Goal: Task Accomplishment & Management: Complete application form

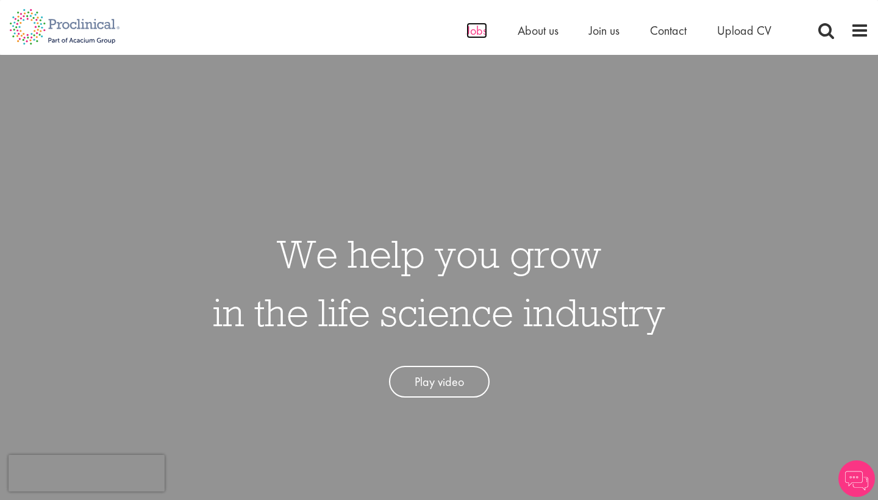
click at [475, 30] on span "Jobs" at bounding box center [477, 31] width 21 height 16
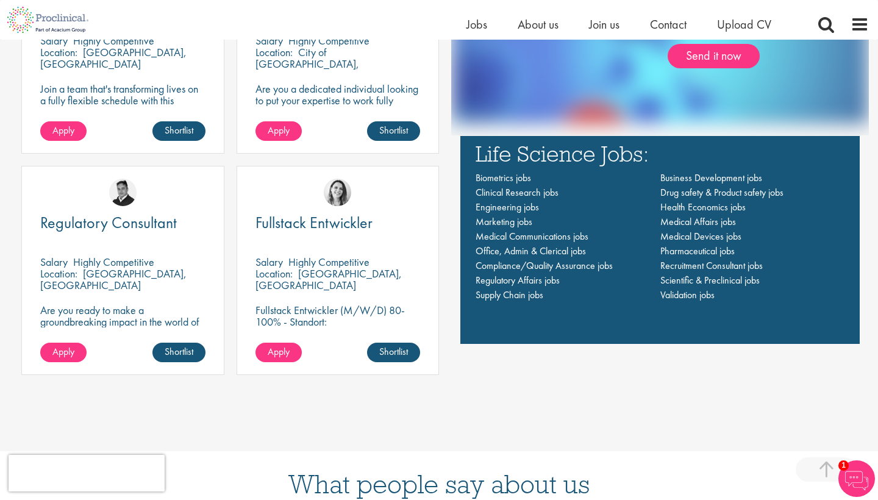
scroll to position [920, 0]
click at [68, 350] on span "Apply" at bounding box center [63, 351] width 22 height 13
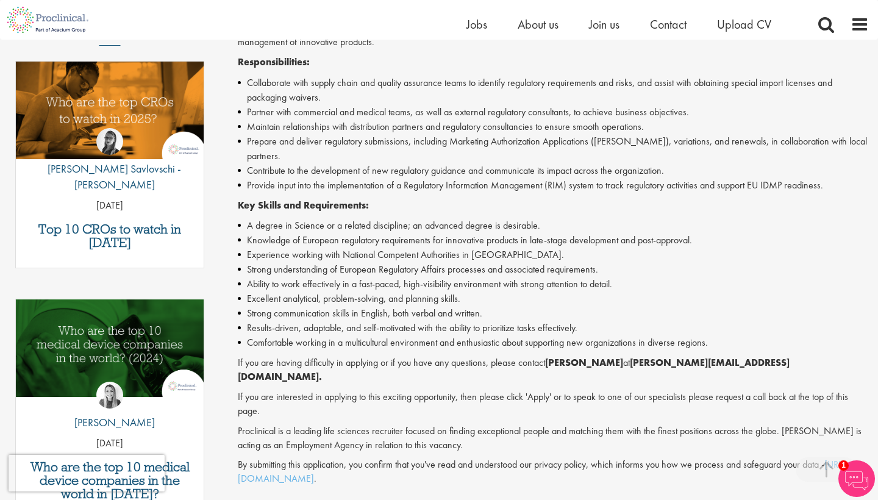
scroll to position [530, 0]
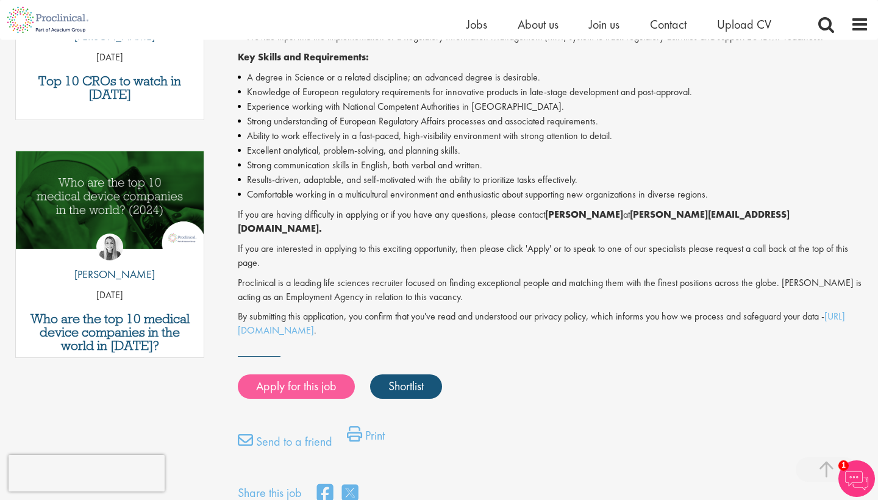
click at [291, 374] on link "Apply for this job" at bounding box center [296, 386] width 117 height 24
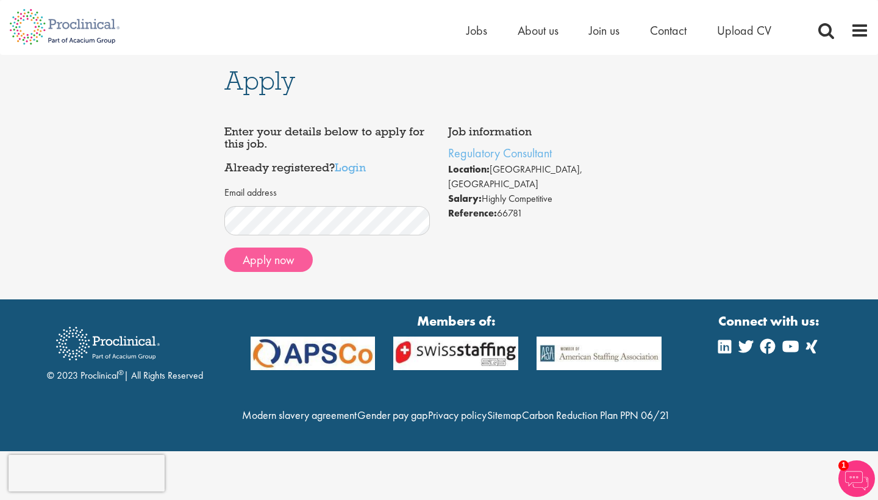
click at [282, 263] on button "Apply now" at bounding box center [268, 260] width 88 height 24
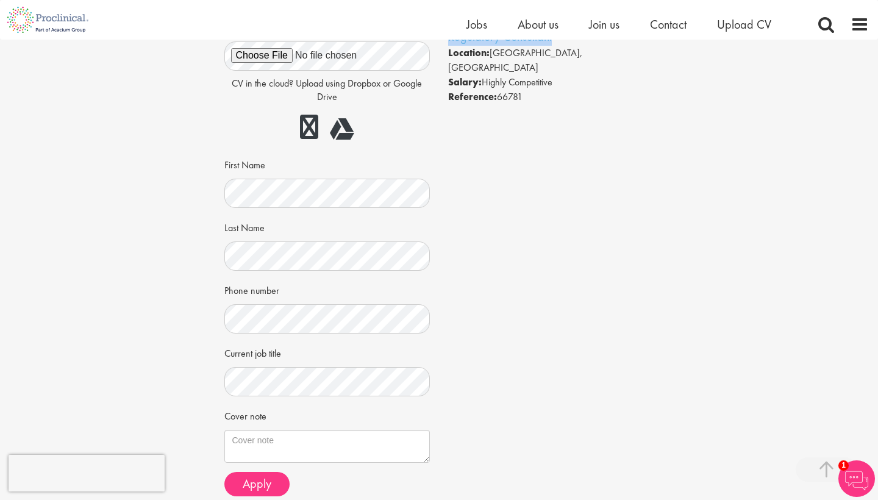
scroll to position [204, 0]
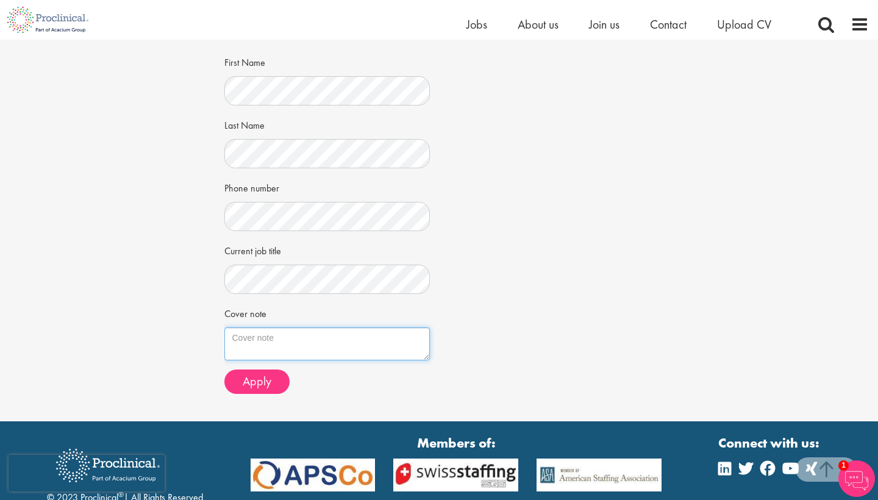
click at [243, 329] on textarea "Cover note" at bounding box center [327, 343] width 206 height 33
paste textarea "I’m completing my PhD in Evolutionary Neurogenomics at the [GEOGRAPHIC_DATA], a…"
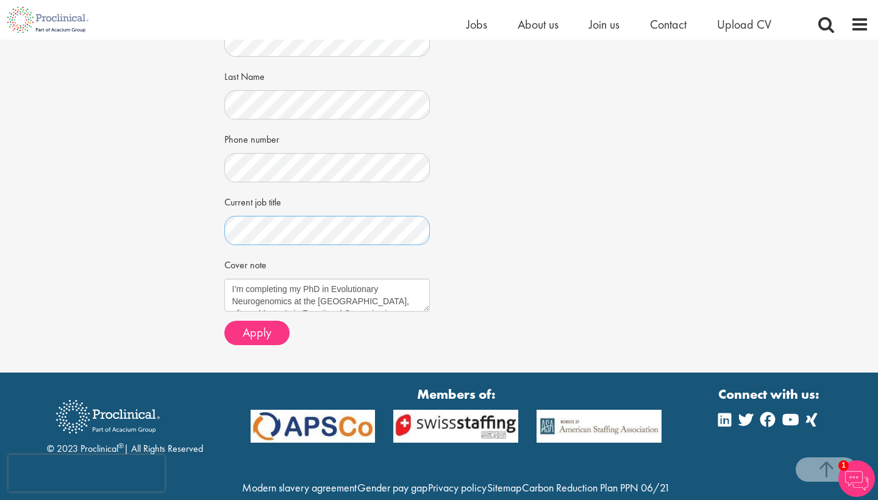
scroll to position [0, 0]
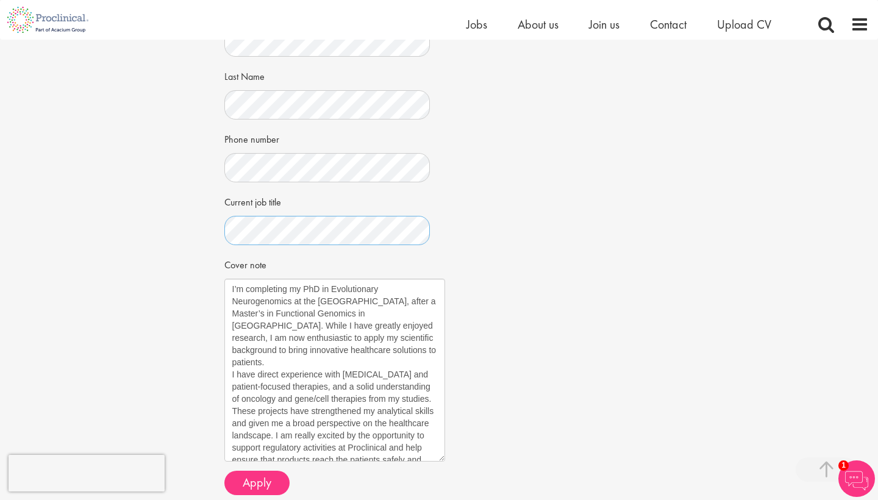
click at [442, 452] on textarea "I’m completing my PhD in Evolutionary Neurogenomics at the University of Amster…" at bounding box center [334, 370] width 221 height 183
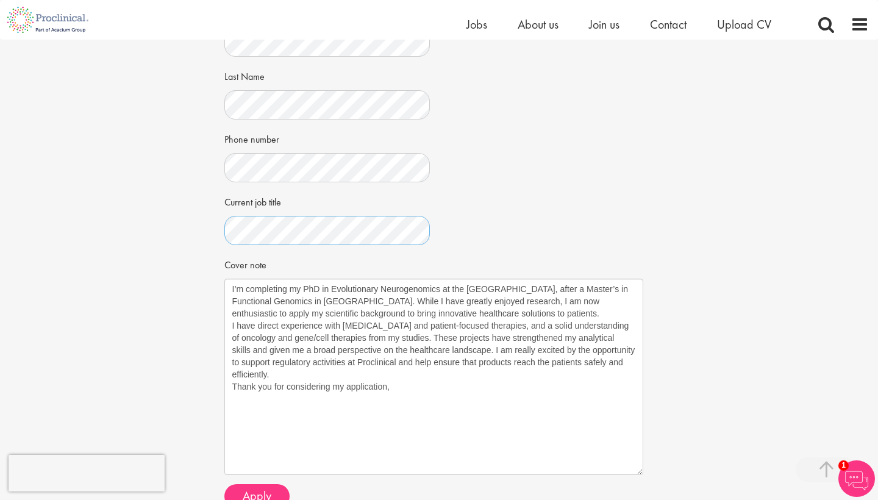
click at [640, 468] on textarea "I’m completing my PhD in Evolutionary Neurogenomics at the University of Amster…" at bounding box center [433, 377] width 419 height 196
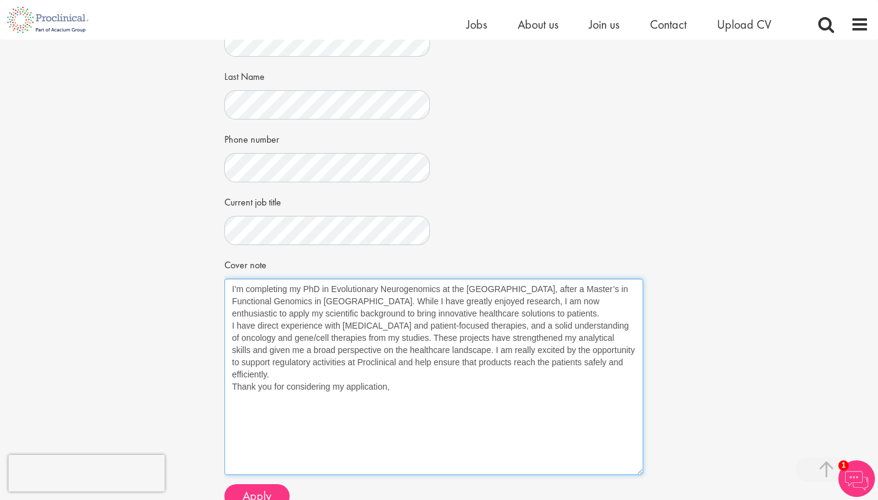
click at [277, 327] on textarea "I’m completing my PhD in Evolutionary Neurogenomics at the University of Amster…" at bounding box center [433, 377] width 419 height 196
click at [309, 333] on textarea "I’m completing my PhD in Evolutionary Neurogenomics at the University of Amster…" at bounding box center [433, 377] width 419 height 196
click at [351, 322] on textarea "I’m completing my PhD in Evolutionary Neurogenomics at the University of Amster…" at bounding box center [433, 377] width 419 height 196
click at [406, 349] on textarea "I’m completing my PhD in Evolutionary Neurogenomics at the University of Amster…" at bounding box center [433, 377] width 419 height 196
click at [313, 347] on textarea "I’m completing my PhD in Evolutionary Neurogenomics at the University of Amster…" at bounding box center [433, 377] width 419 height 196
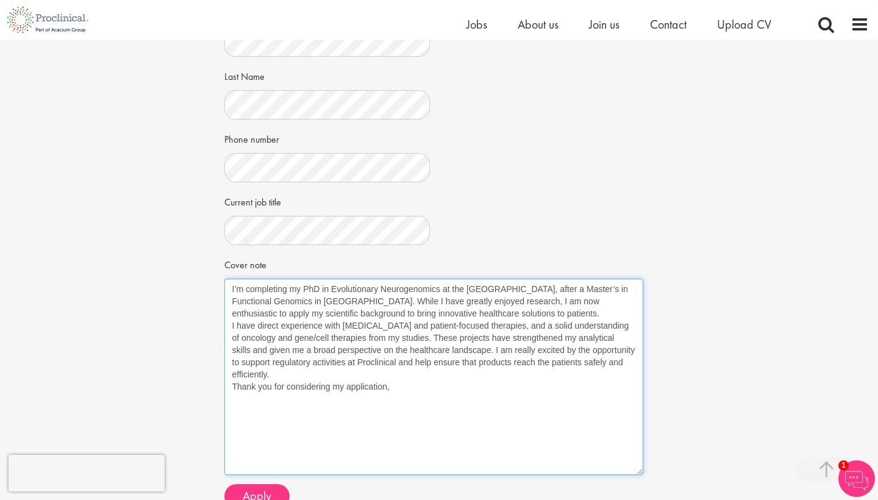
click at [349, 326] on textarea "I’m completing my PhD in Evolutionary Neurogenomics at the University of Amster…" at bounding box center [433, 377] width 419 height 196
click at [424, 346] on textarea "I’m completing my PhD in Evolutionary Neurogenomics at the University of Amster…" at bounding box center [433, 377] width 419 height 196
click at [467, 316] on textarea "I’m completing my PhD in Evolutionary Neurogenomics at the University of Amster…" at bounding box center [433, 377] width 419 height 196
click at [517, 343] on textarea "I’m completing my PhD in Evolutionary Neurogenomics at the University of Amster…" at bounding box center [433, 377] width 419 height 196
click at [506, 346] on textarea "I’m completing my PhD in Evolutionary Neurogenomics at the University of Amster…" at bounding box center [433, 377] width 419 height 196
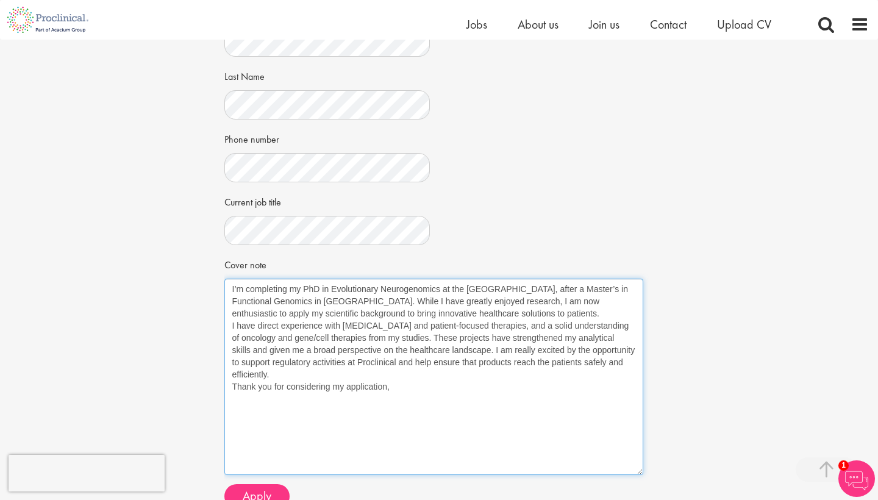
click at [506, 346] on textarea "I’m completing my PhD in Evolutionary Neurogenomics at the University of Amster…" at bounding box center [433, 377] width 419 height 196
click at [542, 365] on textarea "I’m completing my PhD in Evolutionary Neurogenomics at the University of Amster…" at bounding box center [433, 377] width 419 height 196
click at [490, 365] on textarea "I’m completing my PhD in Evolutionary Neurogenomics at the University of Amster…" at bounding box center [433, 377] width 419 height 196
click at [511, 334] on textarea "I’m completing my PhD in Evolutionary Neurogenomics at the University of Amster…" at bounding box center [433, 377] width 419 height 196
drag, startPoint x: 493, startPoint y: 333, endPoint x: 532, endPoint y: 345, distance: 41.3
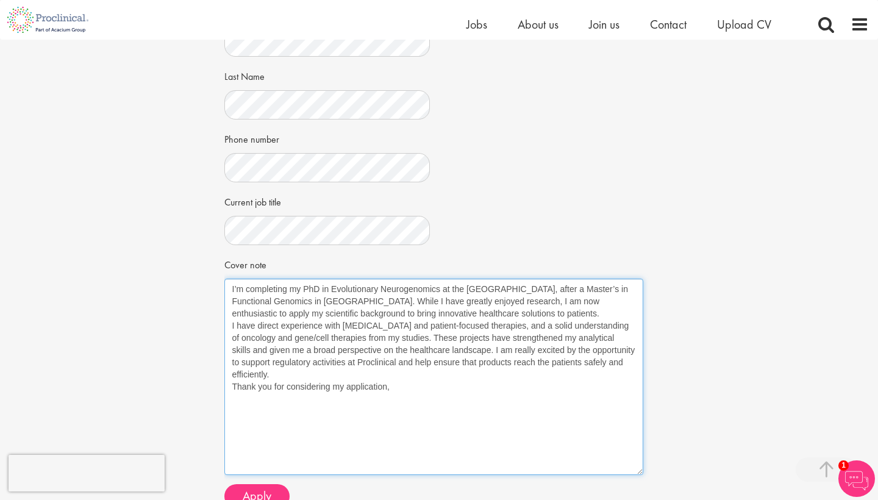
click at [532, 345] on textarea "I’m completing my PhD in Evolutionary Neurogenomics at the University of Amster…" at bounding box center [433, 377] width 419 height 196
click at [509, 346] on textarea "I’m completing my PhD in Evolutionary Neurogenomics at the University of Amster…" at bounding box center [433, 377] width 419 height 196
click at [444, 345] on textarea "I’m completing my PhD in Evolutionary Neurogenomics at the University of Amster…" at bounding box center [433, 377] width 419 height 196
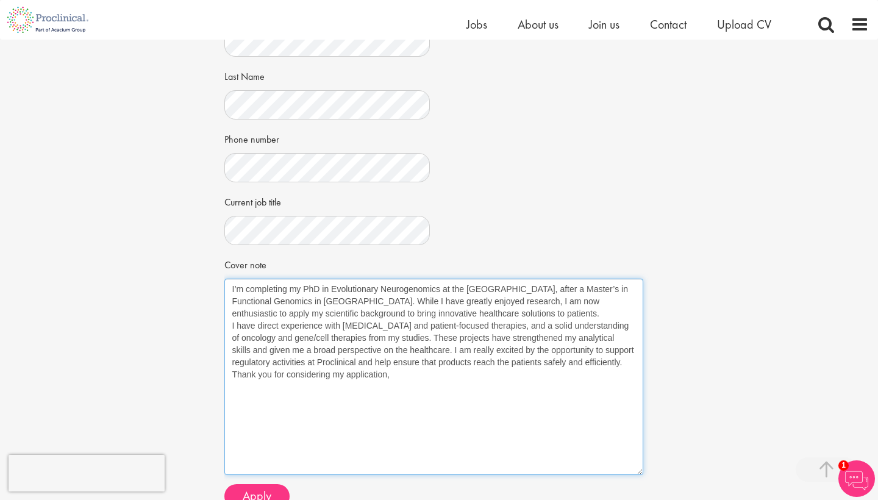
click at [440, 346] on textarea "I’m completing my PhD in Evolutionary Neurogenomics at the University of Amster…" at bounding box center [433, 377] width 419 height 196
drag, startPoint x: 492, startPoint y: 333, endPoint x: 477, endPoint y: 345, distance: 18.6
click at [477, 345] on textarea "I’m completing my PhD in Evolutionary Neurogenomics at the University of Amster…" at bounding box center [433, 377] width 419 height 196
paste textarea "Collaborating closely with clinicians over the past few years has strengthened …"
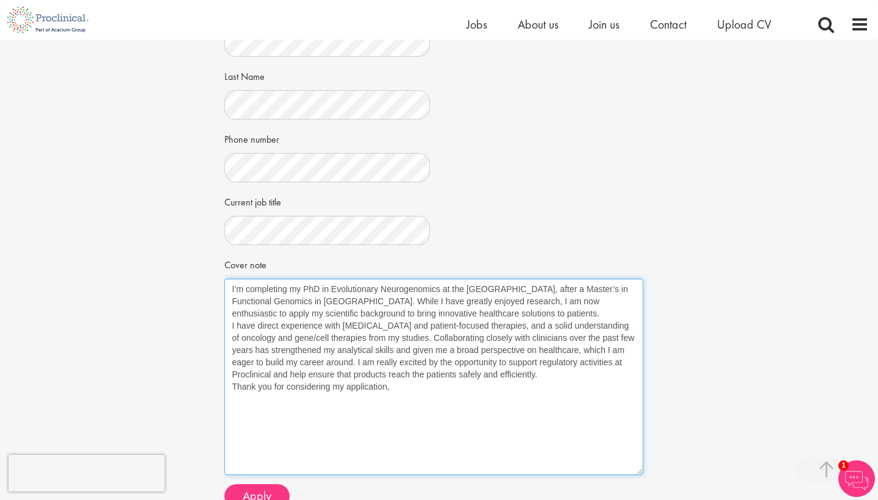
click at [420, 365] on textarea "I’m completing my PhD in Evolutionary Neurogenomics at the University of Amster…" at bounding box center [433, 377] width 419 height 196
click at [479, 387] on textarea "I’m completing my PhD in Evolutionary Neurogenomics at the University of Amster…" at bounding box center [433, 377] width 419 height 196
click at [529, 310] on textarea "I’m completing my PhD in Evolutionary Neurogenomics at the University of Amster…" at bounding box center [433, 377] width 419 height 196
click at [556, 293] on textarea "I’m completing my PhD in Evolutionary Neurogenomics at the University of Amster…" at bounding box center [433, 377] width 419 height 196
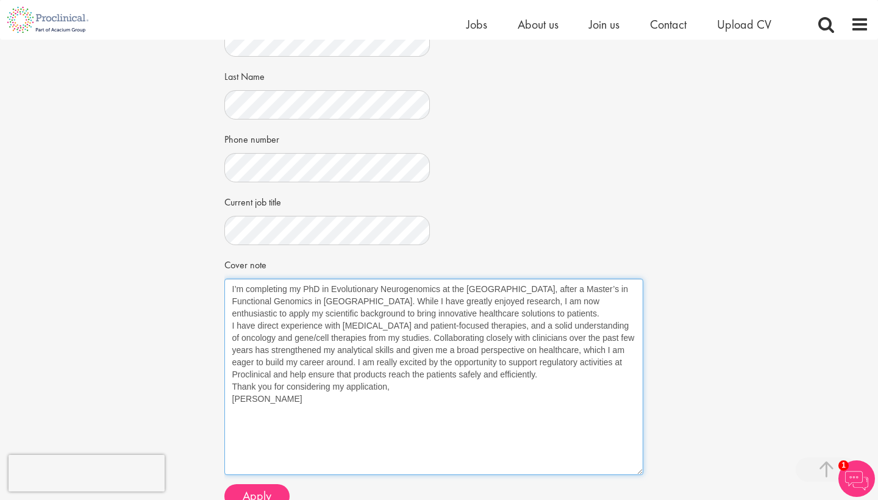
drag, startPoint x: 501, startPoint y: 296, endPoint x: 621, endPoint y: 298, distance: 120.8
click at [621, 298] on textarea "I’m completing my PhD in Evolutionary Neurogenomics at the University of Amster…" at bounding box center [433, 377] width 419 height 196
click at [537, 312] on textarea "I’m completing my PhD in Evolutionary Neurogenomics at the University of Amster…" at bounding box center [433, 377] width 419 height 196
click at [560, 299] on textarea "I’m completing my PhD in Evolutionary Neurogenomics at the University of Amster…" at bounding box center [433, 377] width 419 height 196
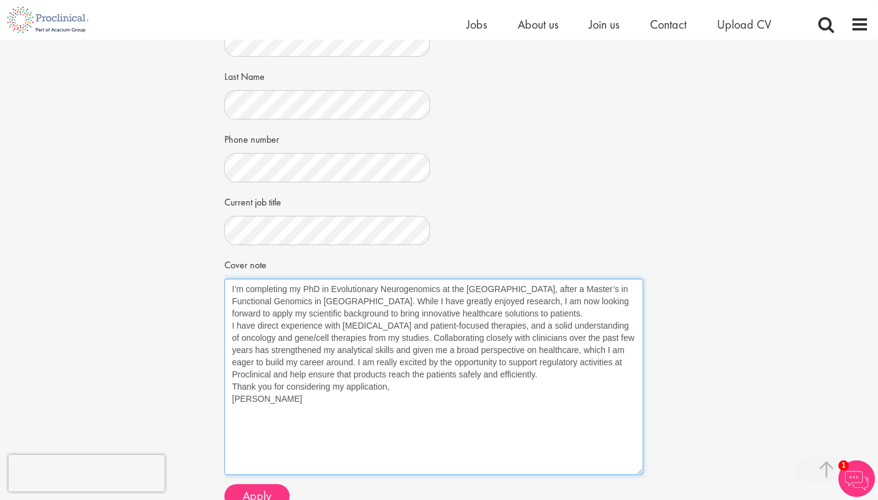
click at [628, 296] on textarea "I’m completing my PhD in Evolutionary Neurogenomics at the University of Amster…" at bounding box center [433, 377] width 419 height 196
click at [356, 299] on textarea "I’m completing my PhD in Evolutionary Neurogenomics at the University of Amster…" at bounding box center [433, 377] width 419 height 196
click at [418, 309] on textarea "I’m completing my PhD in Evolutionary Neurogenomics at the University of Amster…" at bounding box center [433, 377] width 419 height 196
drag, startPoint x: 558, startPoint y: 308, endPoint x: 502, endPoint y: 296, distance: 56.7
click at [502, 296] on textarea "I’m completing my PhD in Evolutionary Neurogenomics at the University of Amster…" at bounding box center [433, 377] width 419 height 196
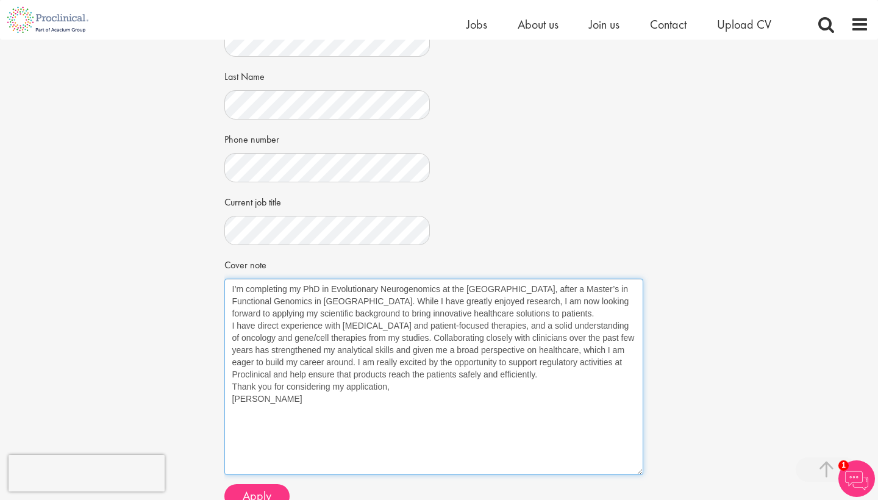
click at [333, 337] on textarea "I’m completing my PhD in Evolutionary Neurogenomics at the University of Amster…" at bounding box center [433, 377] width 419 height 196
click at [513, 305] on textarea "I’m completing my PhD in Evolutionary Neurogenomics at the University of Amster…" at bounding box center [433, 377] width 419 height 196
drag, startPoint x: 502, startPoint y: 296, endPoint x: 552, endPoint y: 308, distance: 52.1
click at [552, 308] on textarea "I’m completing my PhD in Evolutionary Neurogenomics at the University of Amster…" at bounding box center [433, 377] width 419 height 196
paste textarea "using my scientific background to help"
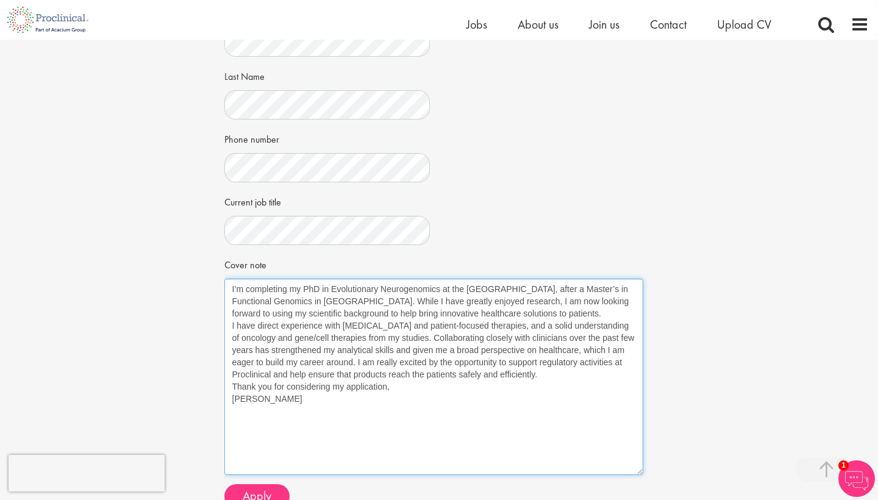
click at [544, 307] on textarea "I’m completing my PhD in Evolutionary Neurogenomics at the University of Amster…" at bounding box center [433, 377] width 419 height 196
drag, startPoint x: 293, startPoint y: 395, endPoint x: 224, endPoint y: 285, distance: 129.6
click at [224, 285] on textarea "I’m completing my PhD in Evolutionary Neurogenomics at the University of Amster…" at bounding box center [433, 377] width 419 height 196
type textarea "I’m completing my PhD in Evolutionary Neurogenomics at the University of Amster…"
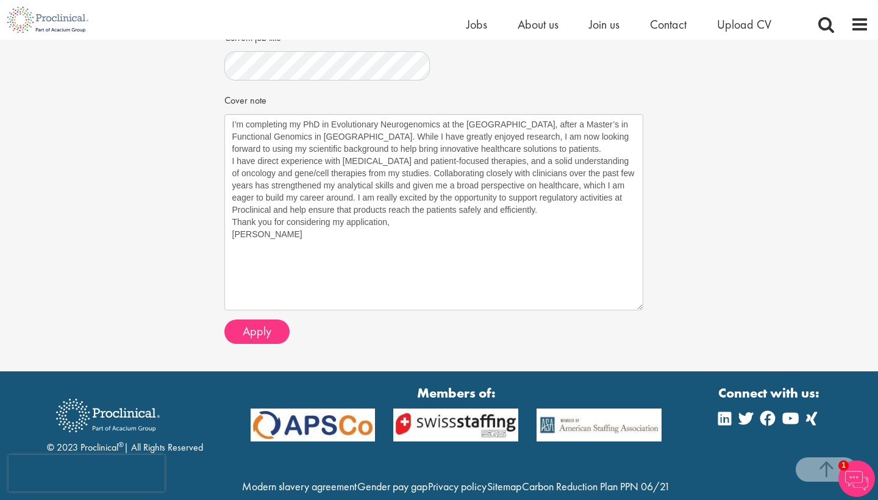
scroll to position [429, 0]
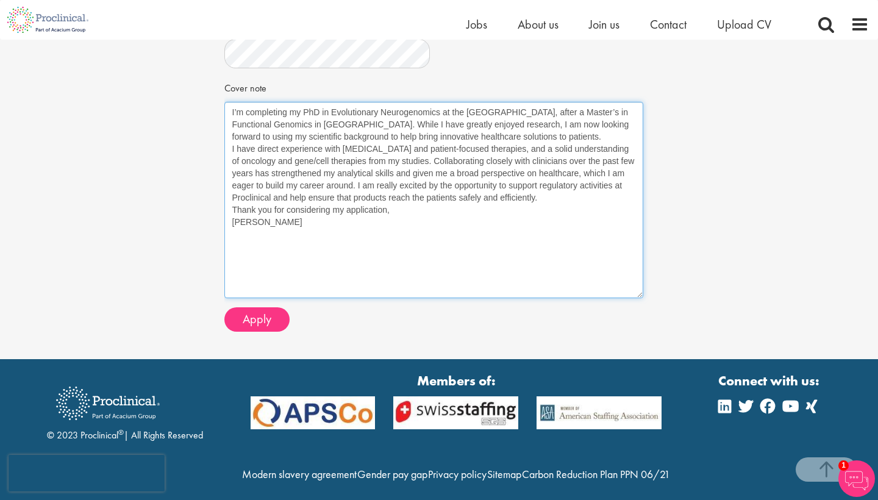
click at [270, 262] on textarea "I’m completing my PhD in Evolutionary Neurogenomics at the University of Amster…" at bounding box center [433, 200] width 419 height 196
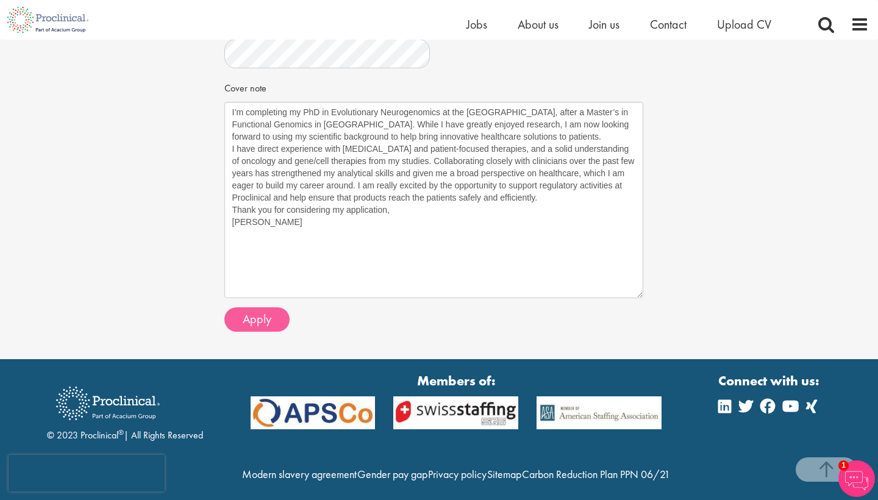
click at [252, 316] on span "Apply" at bounding box center [257, 319] width 29 height 16
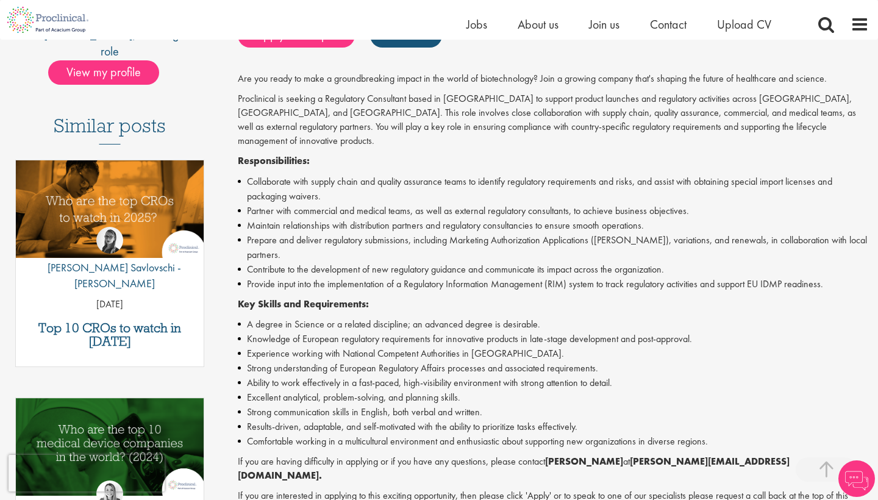
scroll to position [283, 0]
click at [543, 26] on span "About us" at bounding box center [538, 24] width 41 height 16
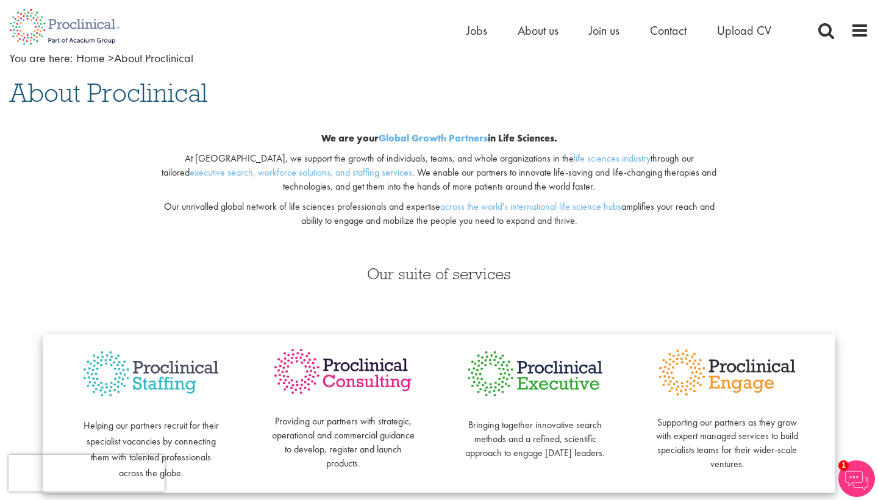
scroll to position [66, 0]
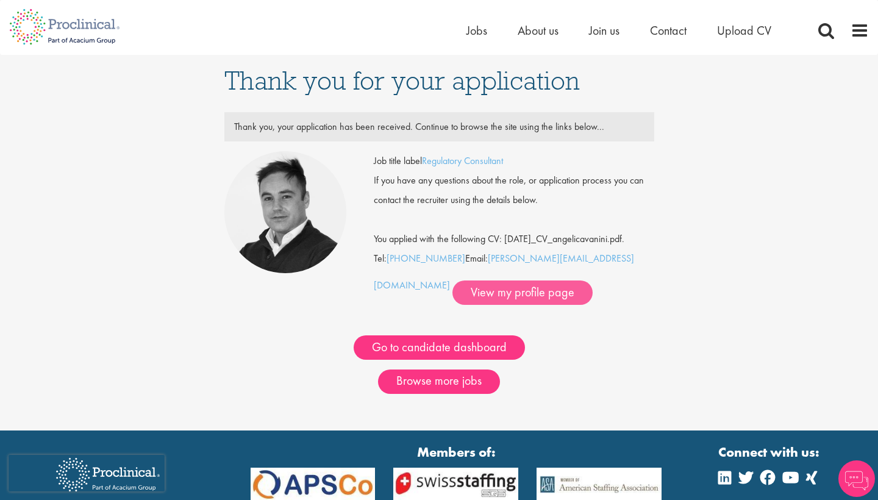
click at [452, 294] on link "View my profile page" at bounding box center [522, 293] width 140 height 24
